Goal: Task Accomplishment & Management: Complete application form

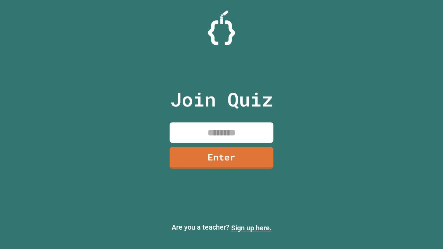
click at [252, 228] on link "Sign up here." at bounding box center [251, 228] width 41 height 8
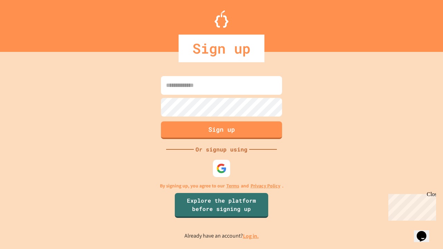
click at [252, 236] on link "Log in." at bounding box center [251, 236] width 16 height 7
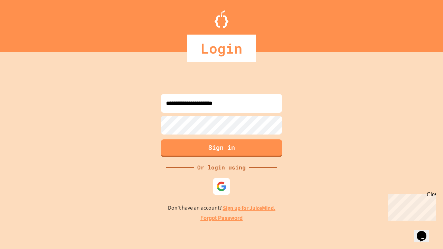
type input "**********"
